Goal: Information Seeking & Learning: Understand process/instructions

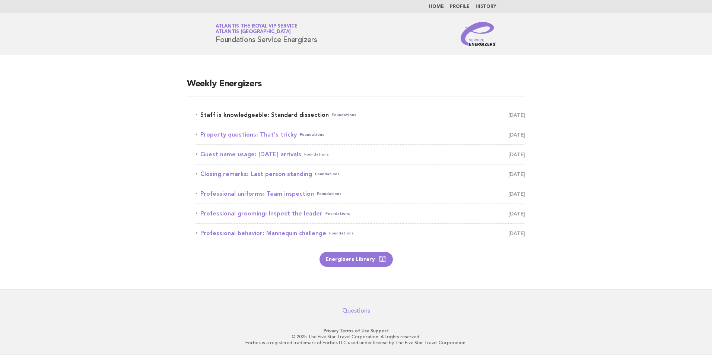
click at [298, 117] on link "Staff is knowledgeable: Standard dissection Foundations August 30" at bounding box center [360, 115] width 329 height 10
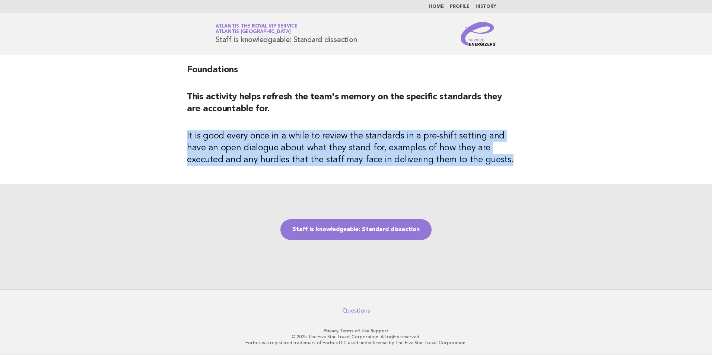
drag, startPoint x: 451, startPoint y: 162, endPoint x: 180, endPoint y: 135, distance: 272.1
click at [180, 135] on div "Foundations This activity helps refresh the team's memory on the specific stand…" at bounding box center [356, 119] width 356 height 129
click at [177, 134] on main "Foundations This activity helps refresh the team's memory on the specific stand…" at bounding box center [356, 172] width 712 height 235
drag, startPoint x: 449, startPoint y: 162, endPoint x: 174, endPoint y: 130, distance: 276.3
click at [174, 130] on main "Foundations This activity helps refresh the team's memory on the specific stand…" at bounding box center [356, 172] width 712 height 235
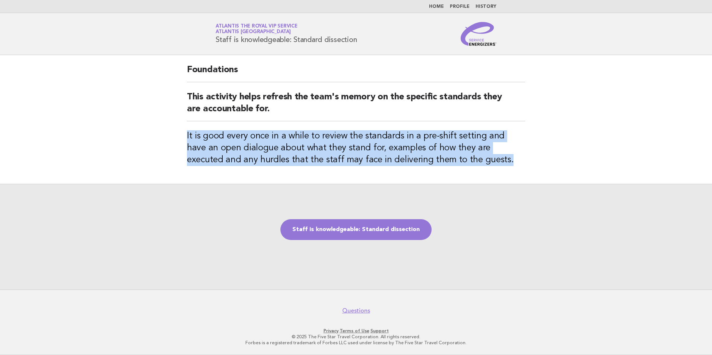
drag, startPoint x: 174, startPoint y: 130, endPoint x: 147, endPoint y: 125, distance: 27.7
click at [146, 125] on main "Foundations This activity helps refresh the team's memory on the specific stand…" at bounding box center [356, 172] width 712 height 235
drag, startPoint x: 451, startPoint y: 160, endPoint x: 173, endPoint y: 138, distance: 278.7
click at [173, 138] on main "Foundations This activity helps refresh the team's memory on the specific stand…" at bounding box center [356, 172] width 712 height 235
click at [333, 223] on link "Staff is knowledgeable: Standard dissection" at bounding box center [355, 229] width 151 height 21
